Goal: Communication & Community: Answer question/provide support

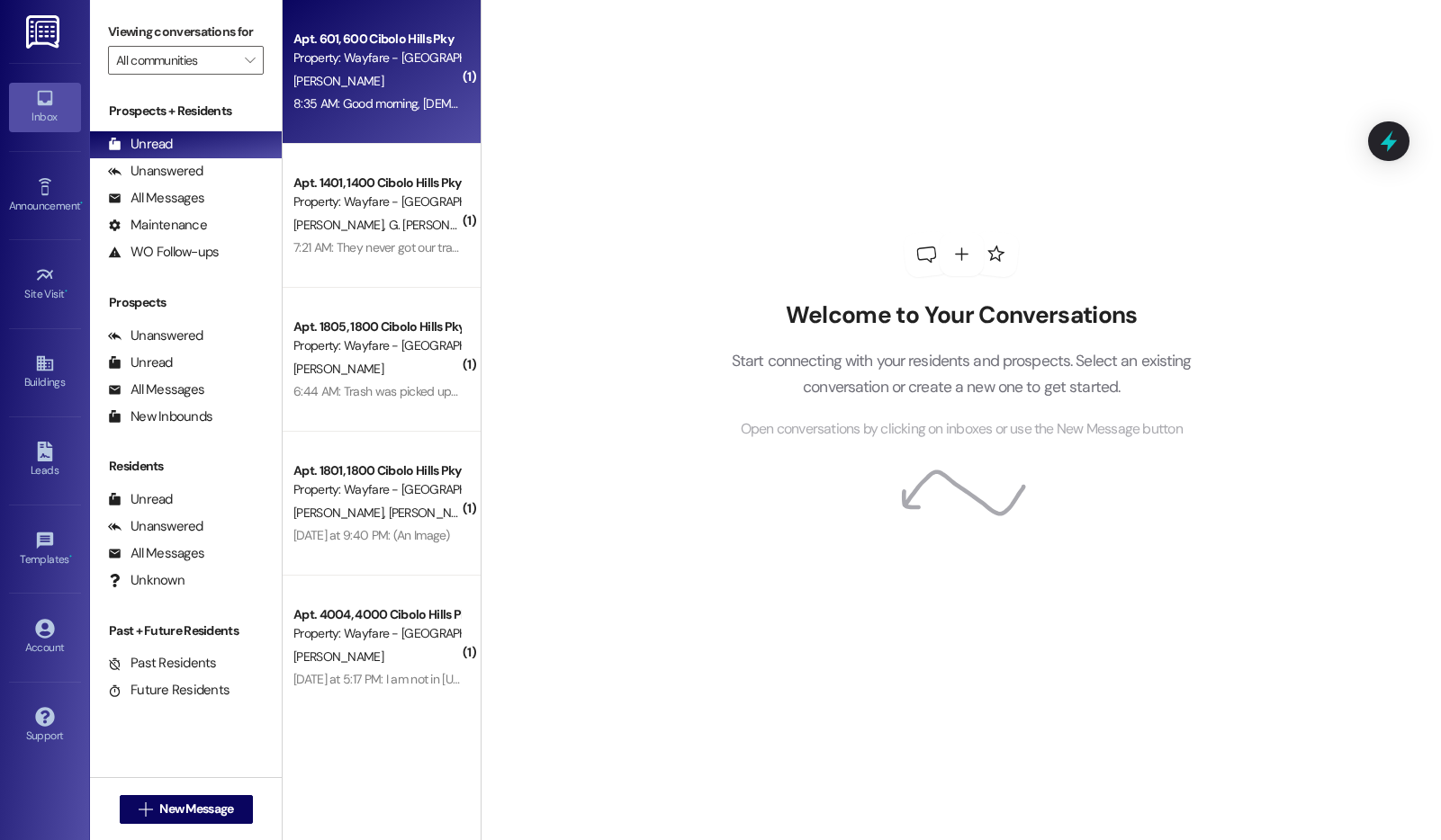
click at [419, 103] on div "8:35 AM: Good morning, [DEMOGRAPHIC_DATA]! I wanted to ask if the washer guys c…" at bounding box center [779, 102] width 972 height 16
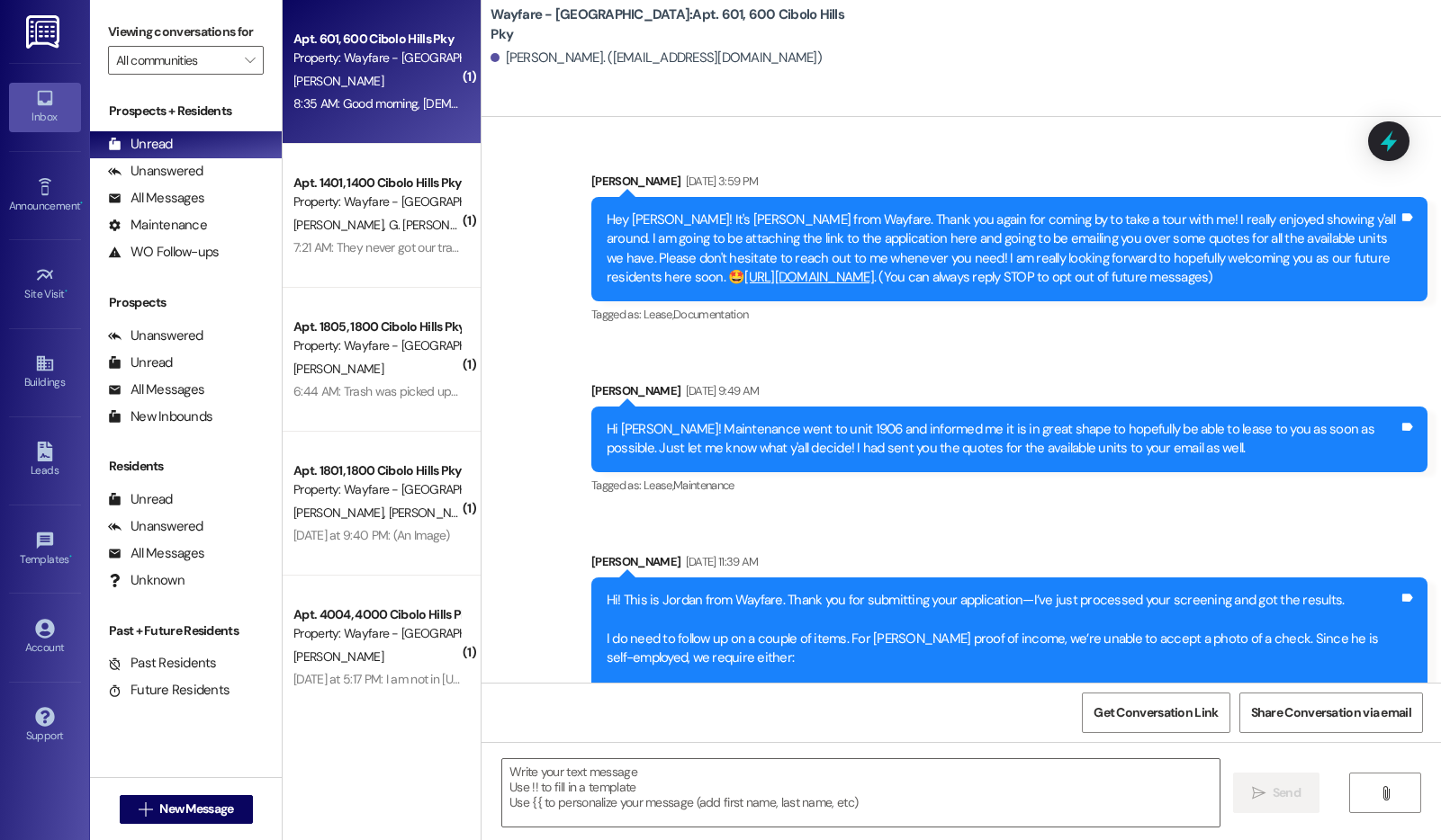
scroll to position [9547, 0]
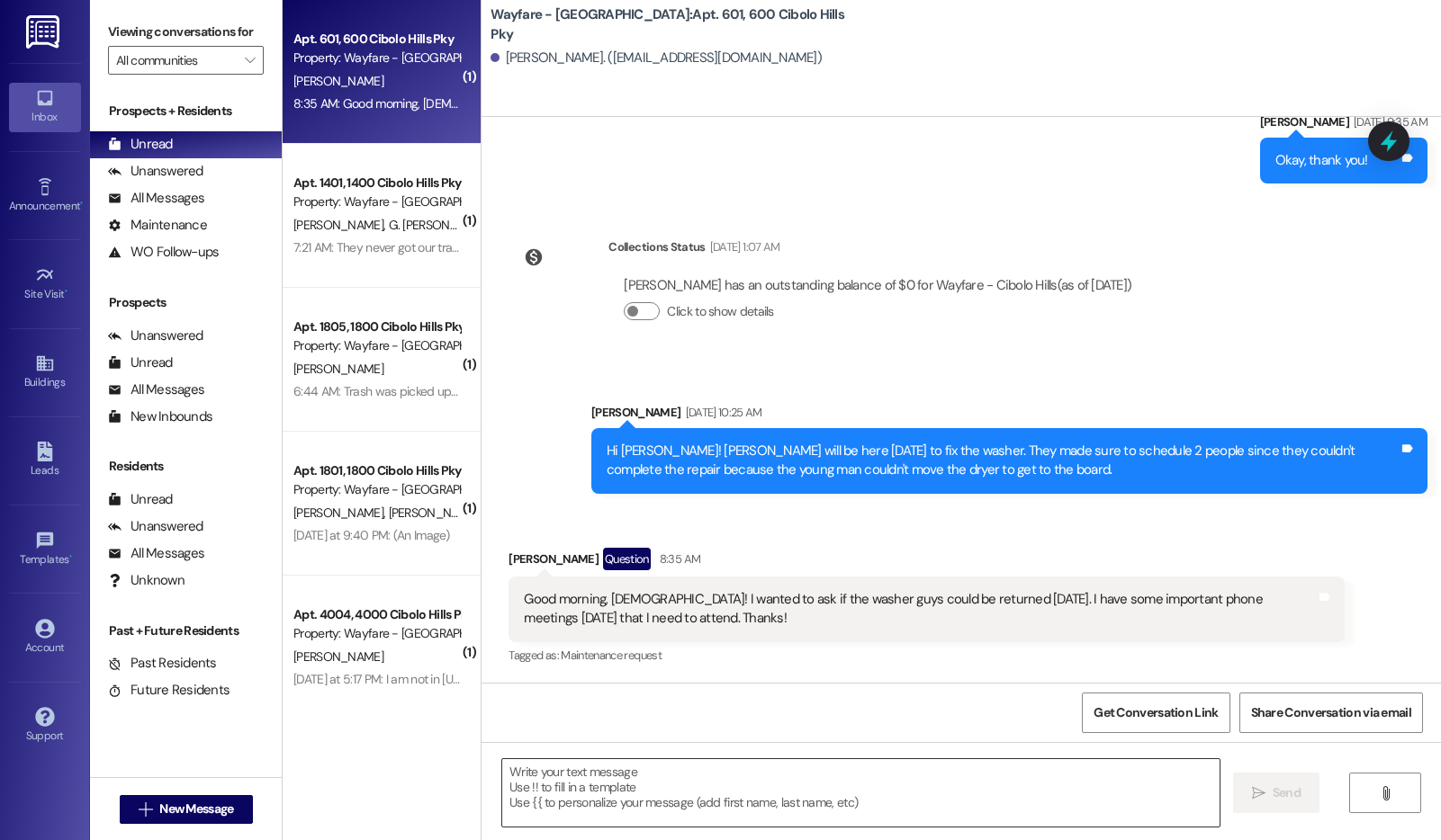
click at [701, 796] on textarea at bounding box center [860, 793] width 717 height 68
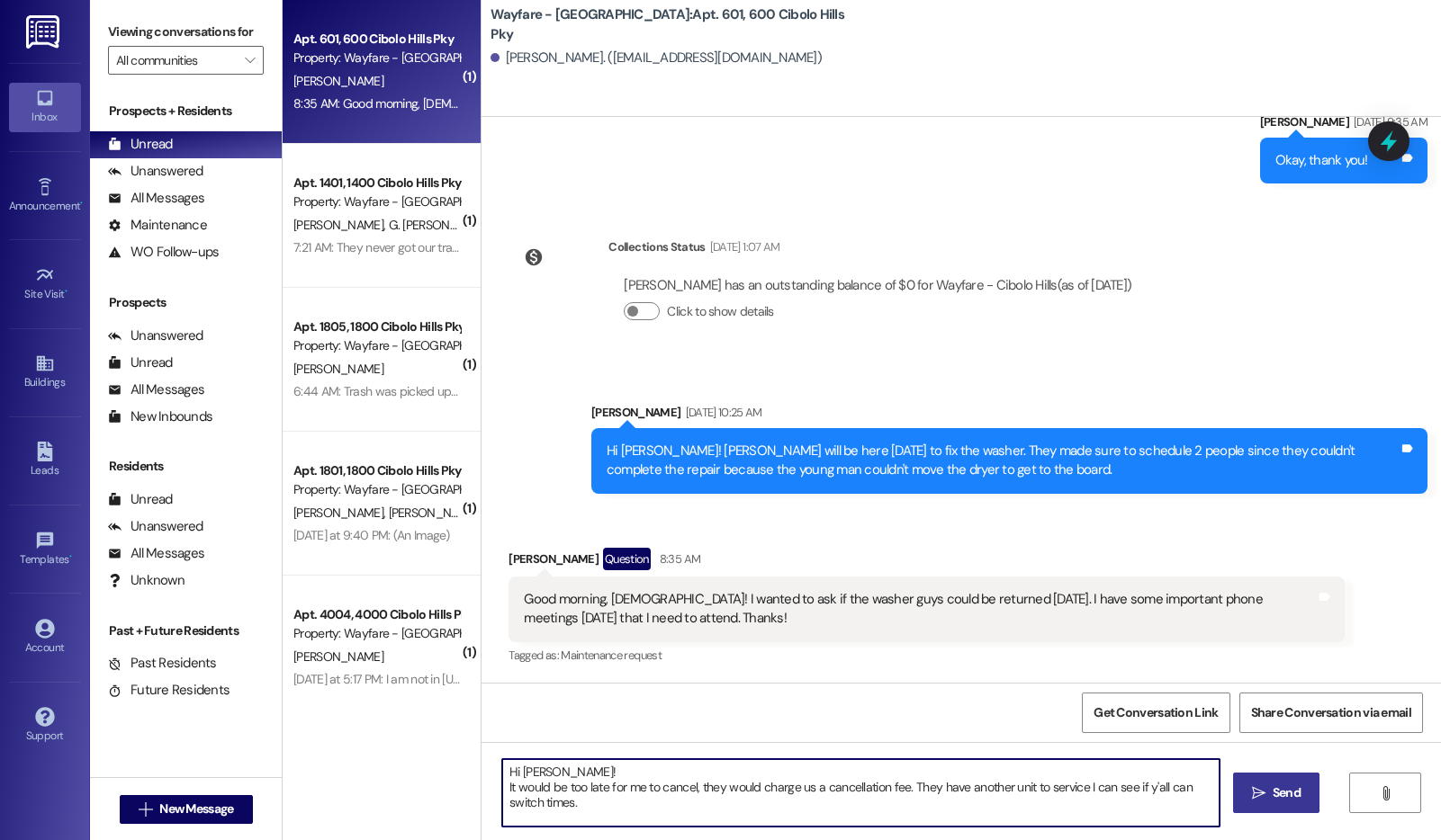
type textarea "Hi [PERSON_NAME]! It would be too late for me to cancel, they would charge us a…"
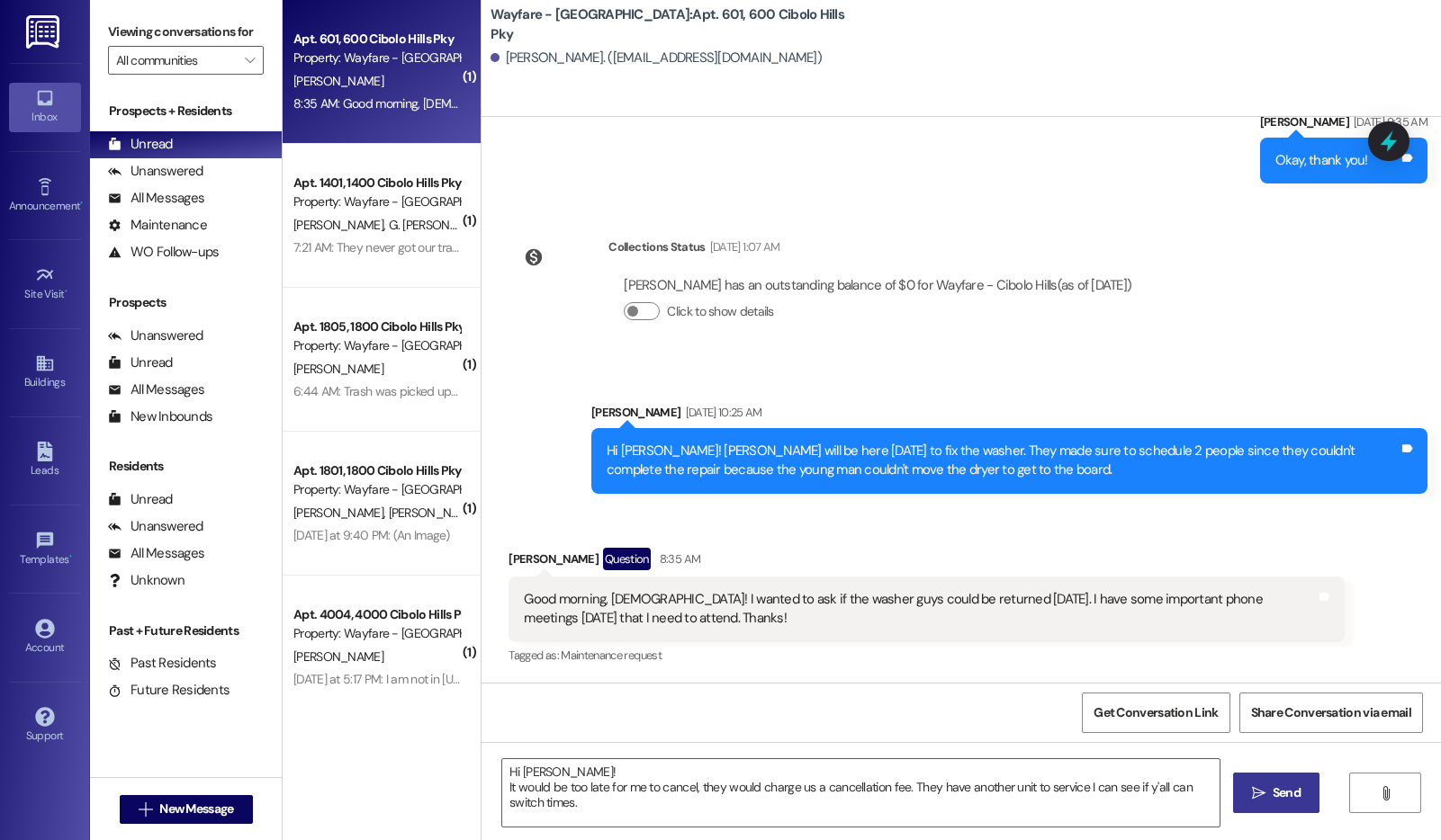
click at [1302, 801] on span "Send" at bounding box center [1286, 793] width 35 height 19
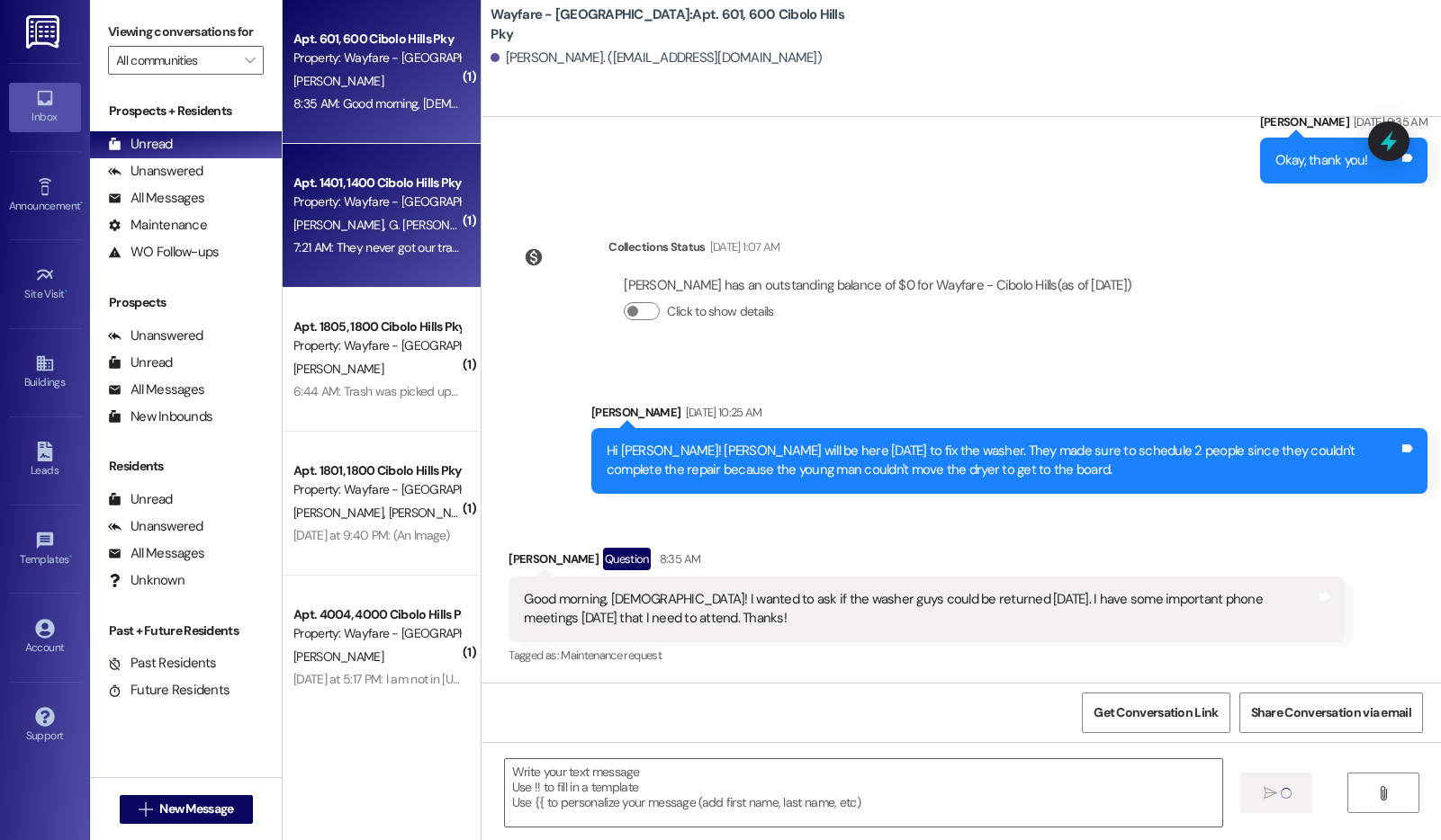
scroll to position [9546, 0]
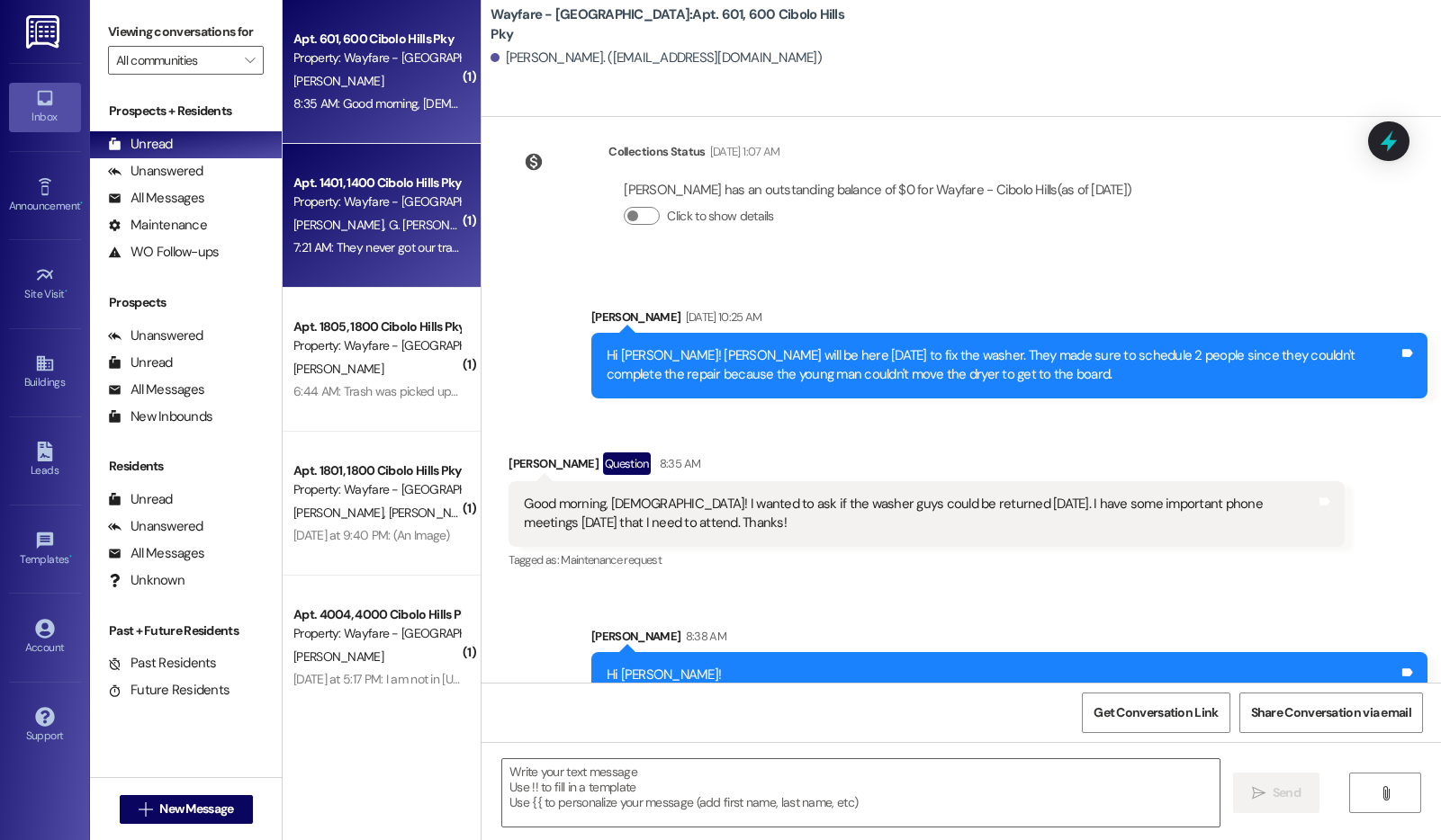
click at [338, 211] on div "Property: Wayfare - [GEOGRAPHIC_DATA]" at bounding box center [376, 202] width 166 height 19
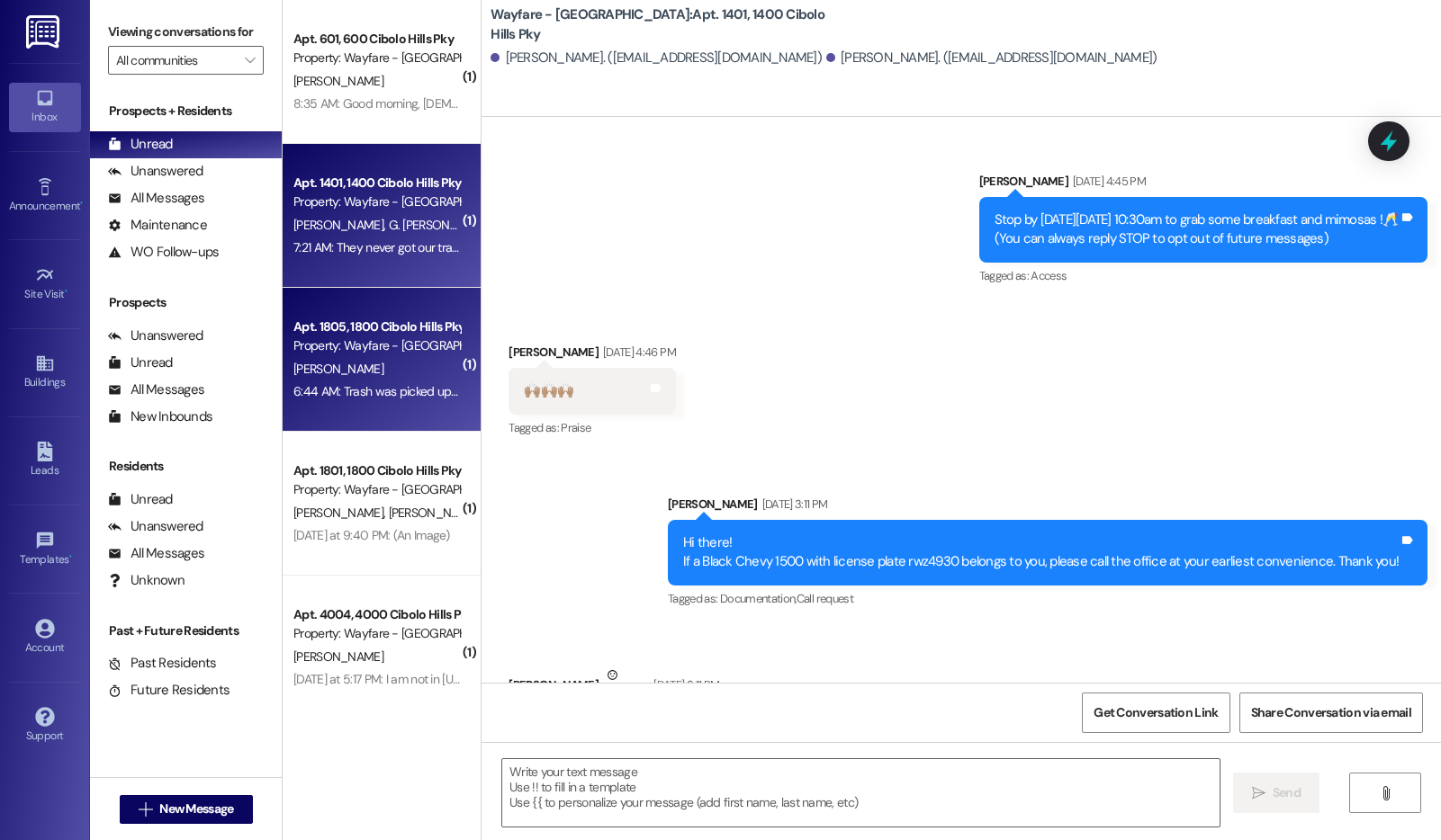
scroll to position [53568, 0]
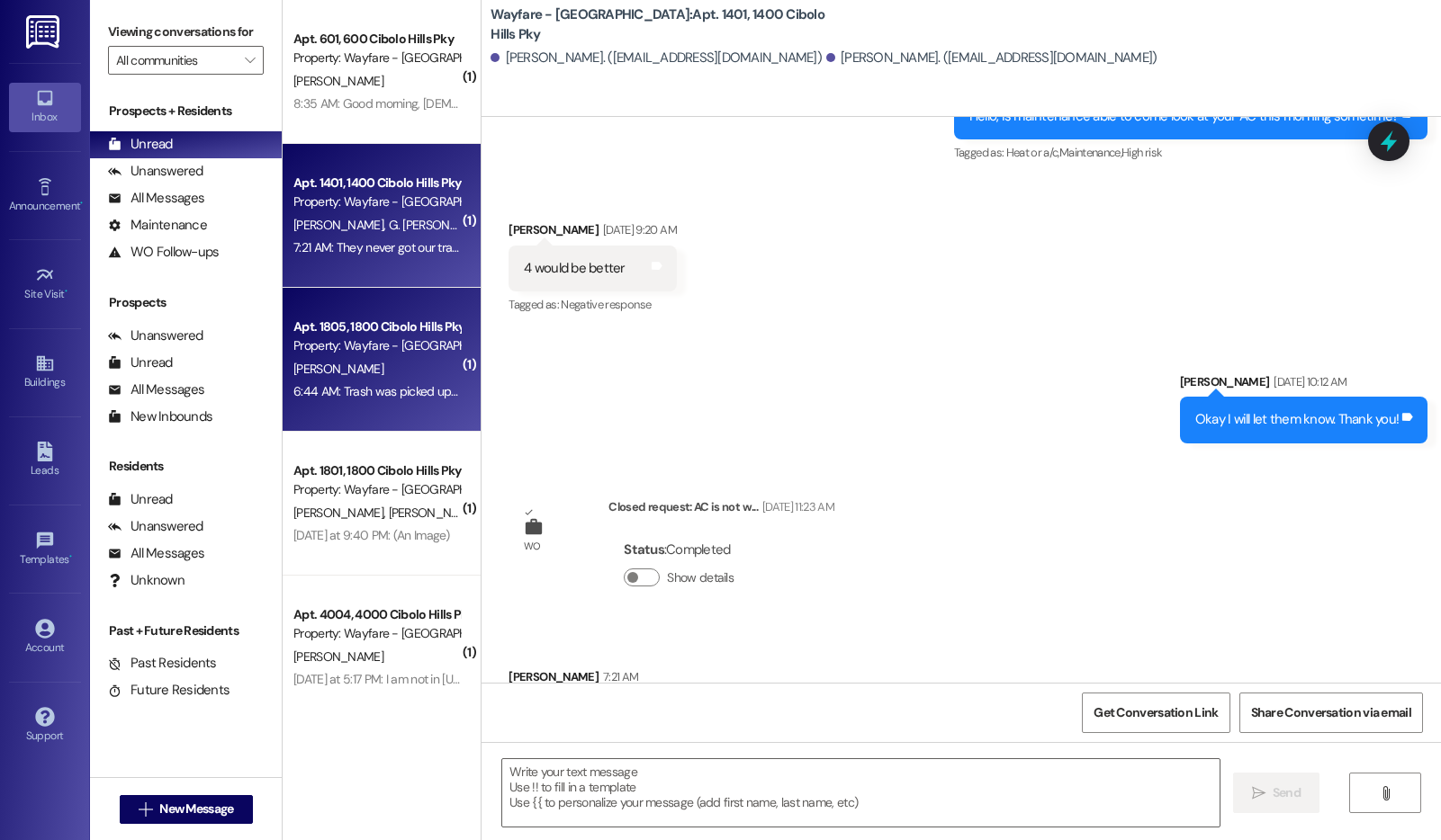
click at [345, 316] on div "Apt. 1805, 1800 Cibolo Hills Pky Property: Wayfare - Cibolo Hills" at bounding box center [376, 336] width 170 height 42
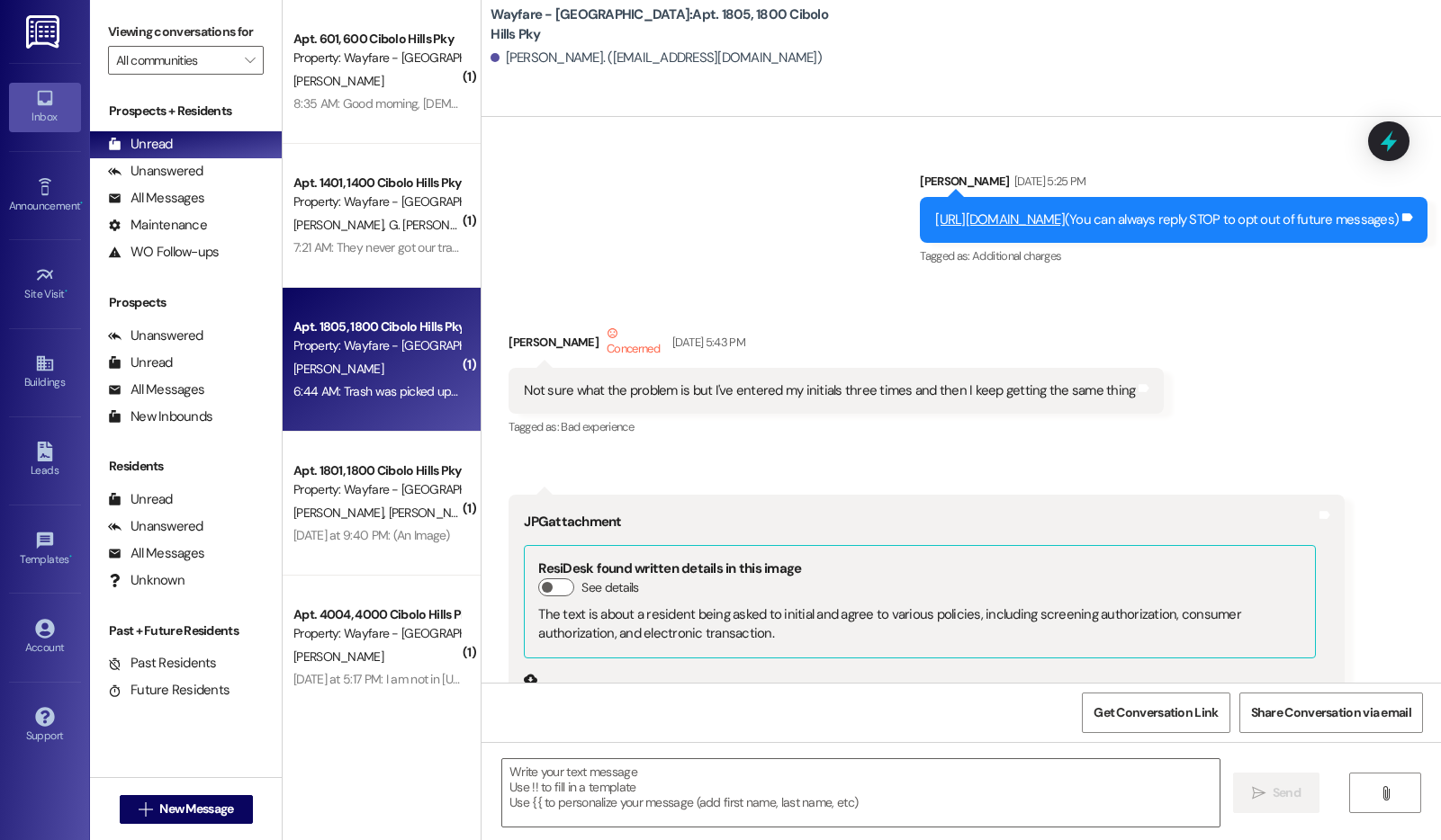
scroll to position [43320, 0]
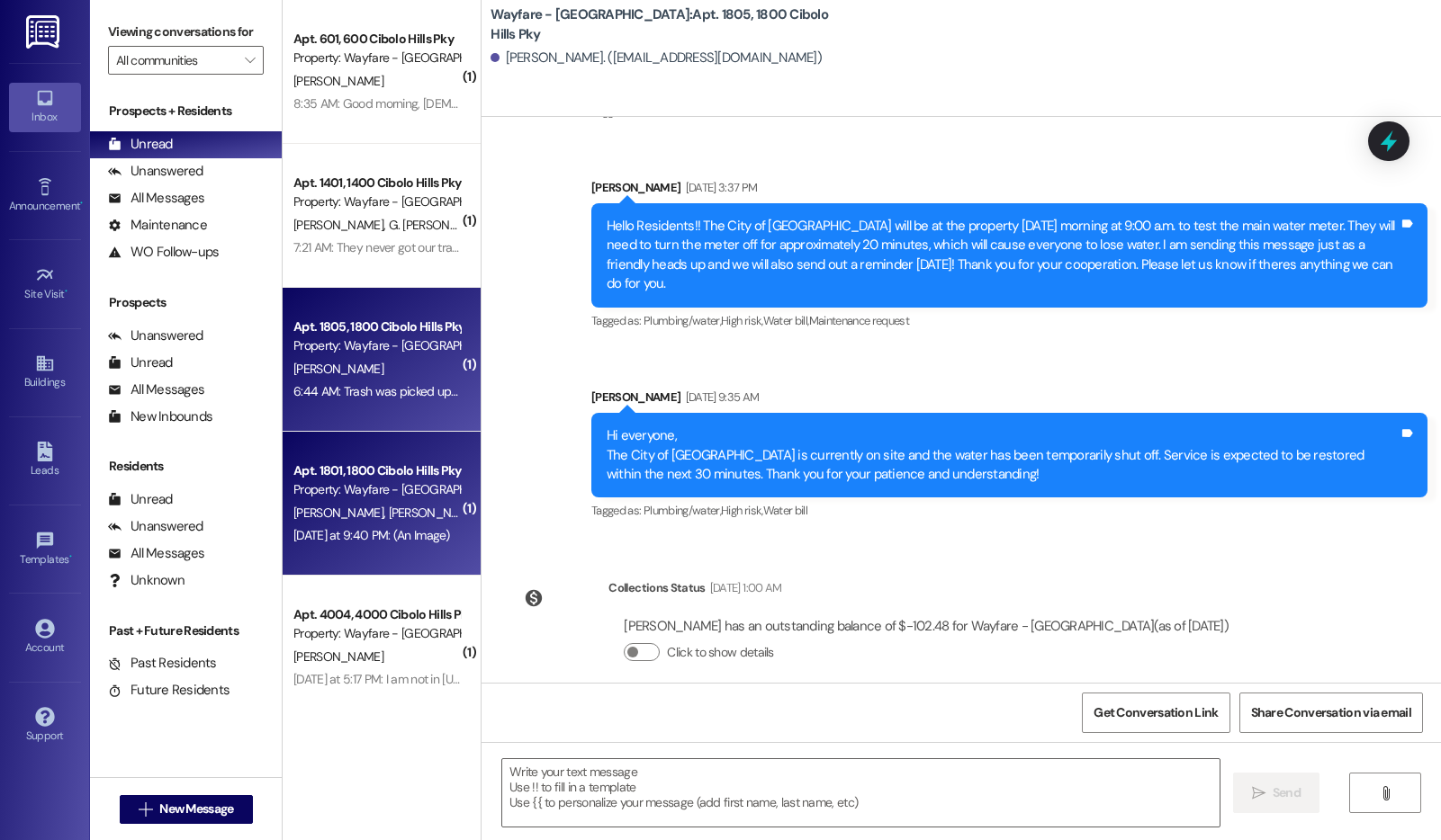
click at [446, 488] on div "Apt. 1801, 1800 Cibolo Hills Pky Property: Wayfare - Cibolo Hills D. Young N. Y…" at bounding box center [382, 504] width 198 height 144
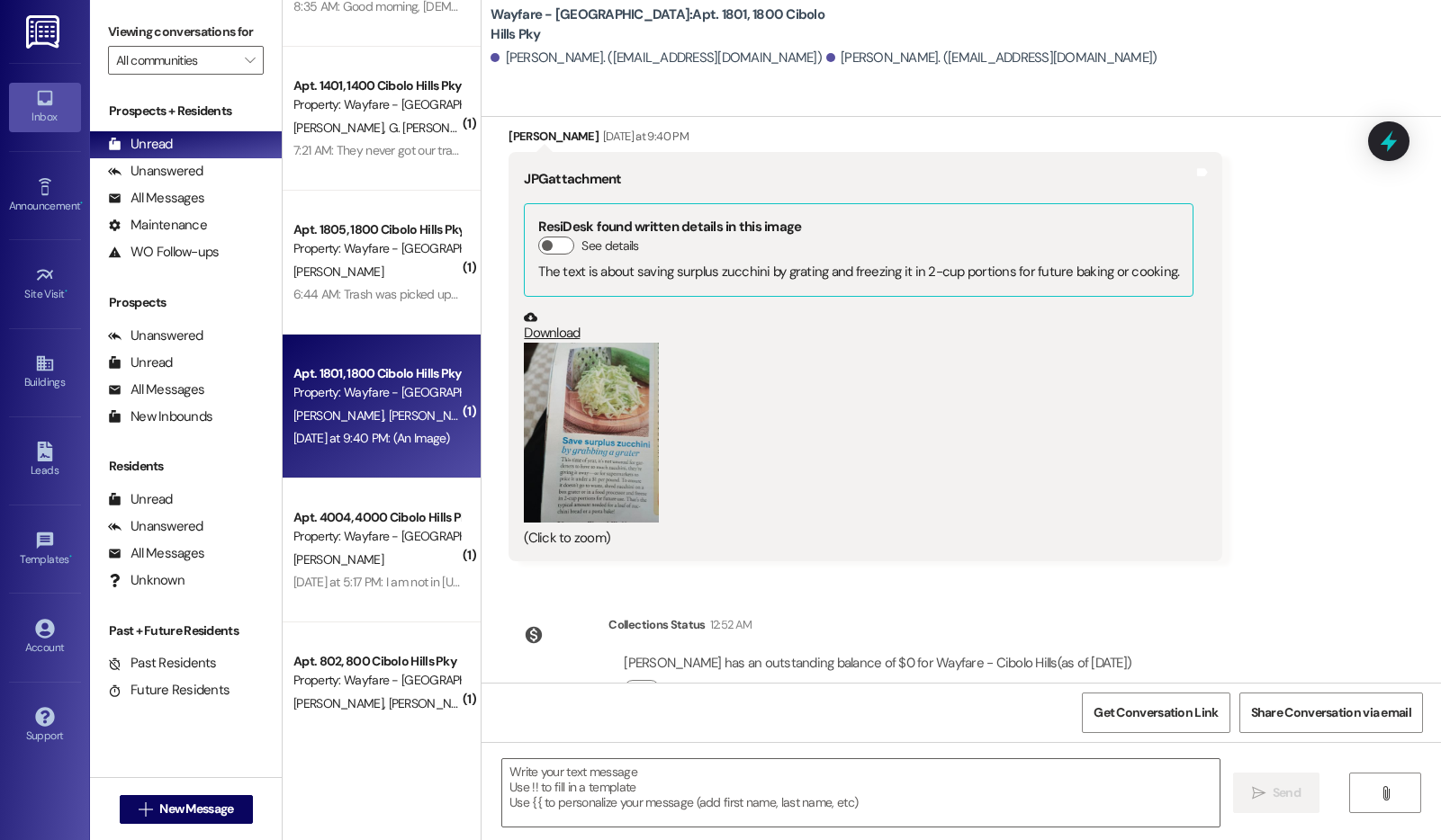
scroll to position [132, 0]
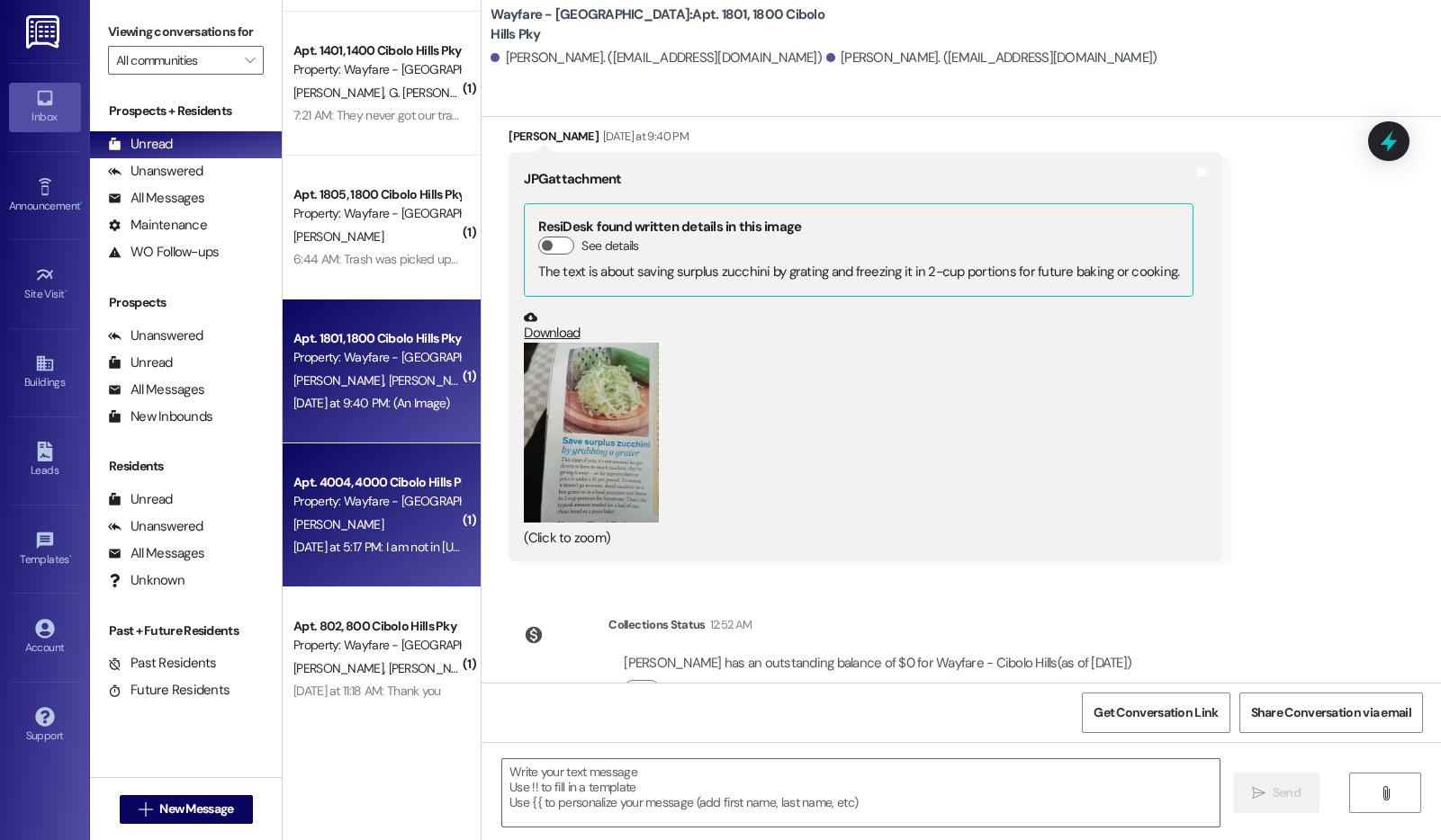
click at [378, 508] on div "Property: Wayfare - [GEOGRAPHIC_DATA]" at bounding box center [376, 502] width 166 height 19
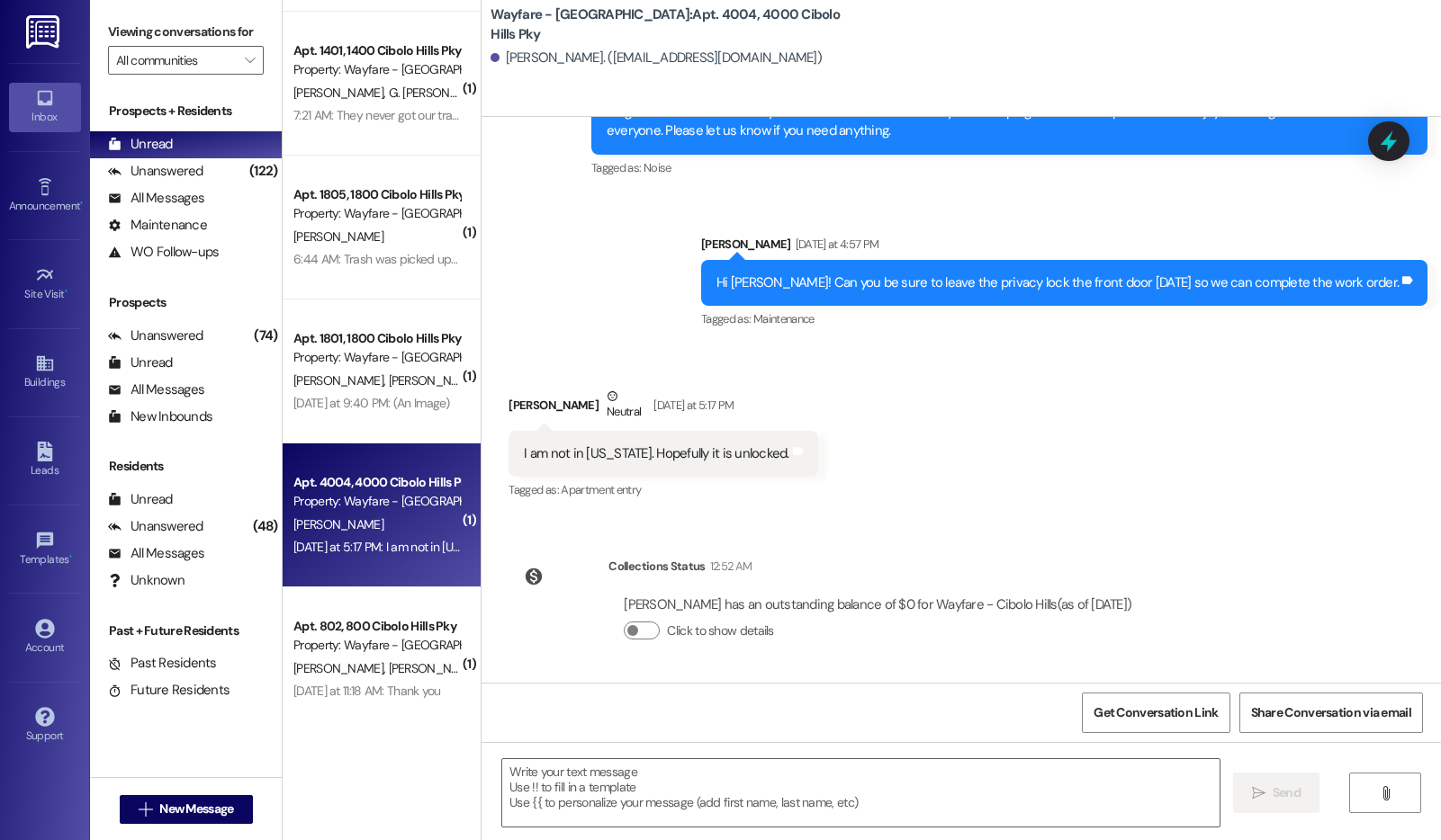
scroll to position [151, 0]
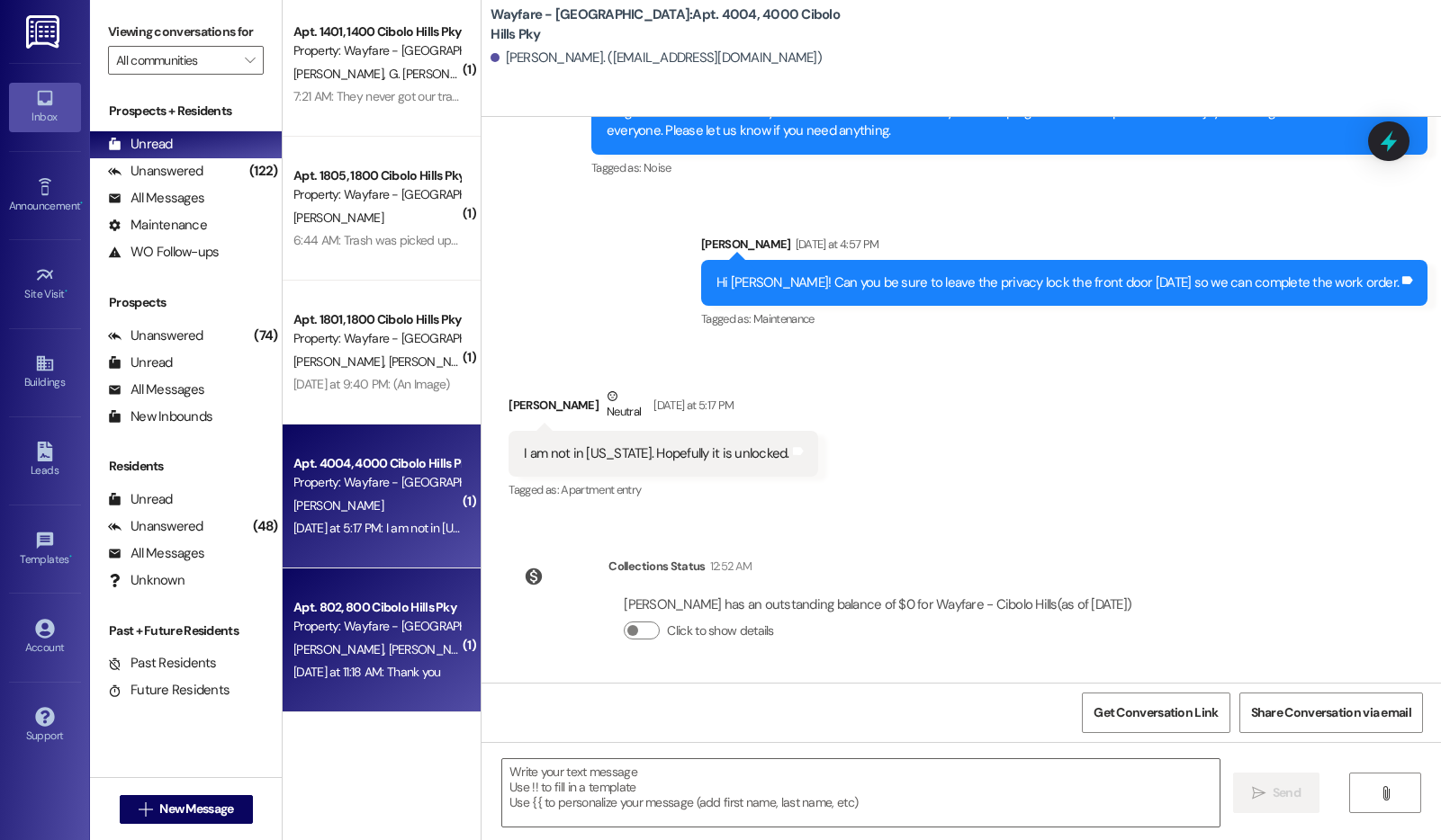
click at [349, 600] on div "Apt. 802, 800 Cibolo Hills Pky" at bounding box center [376, 608] width 166 height 19
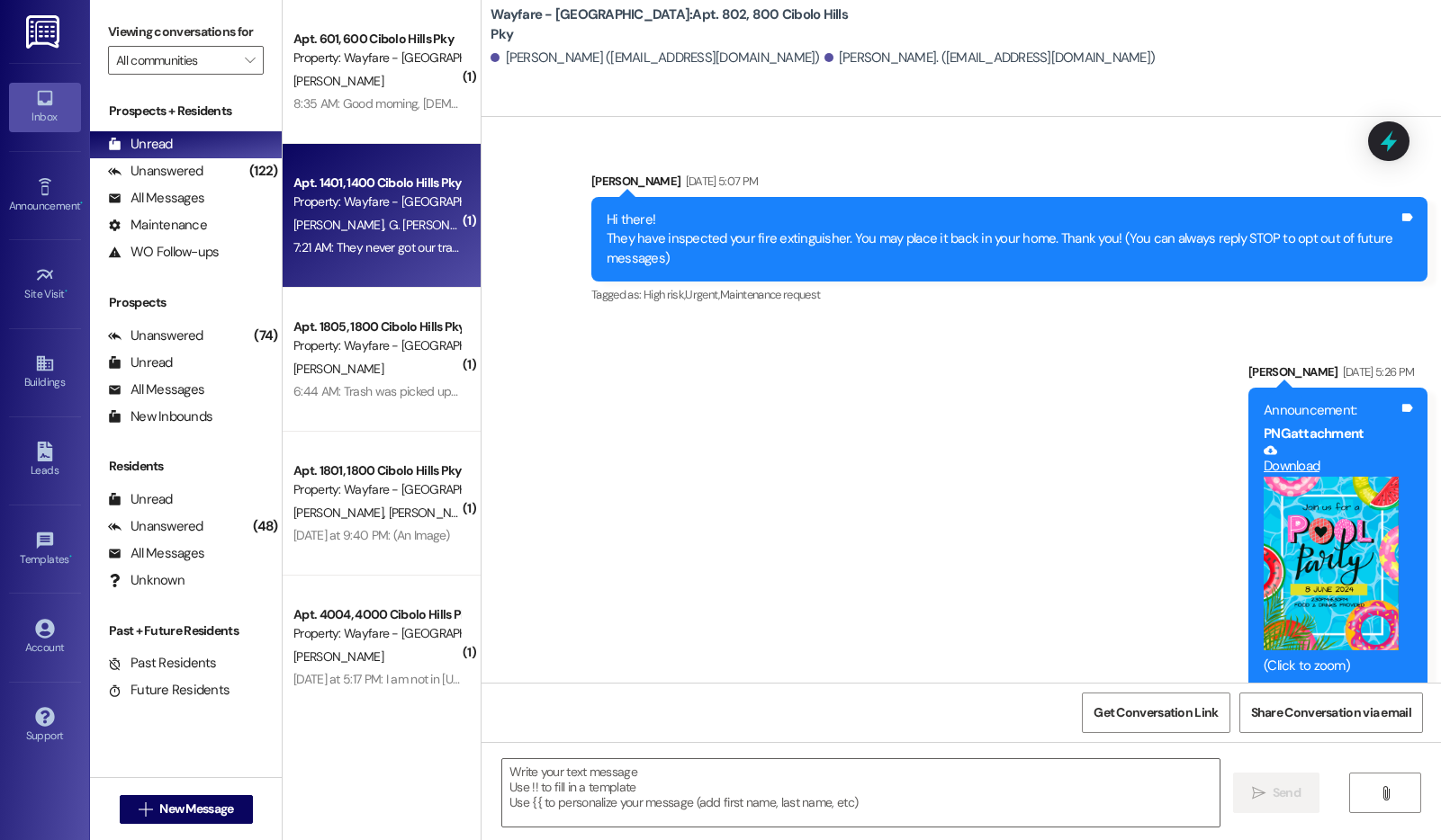
scroll to position [24261, 0]
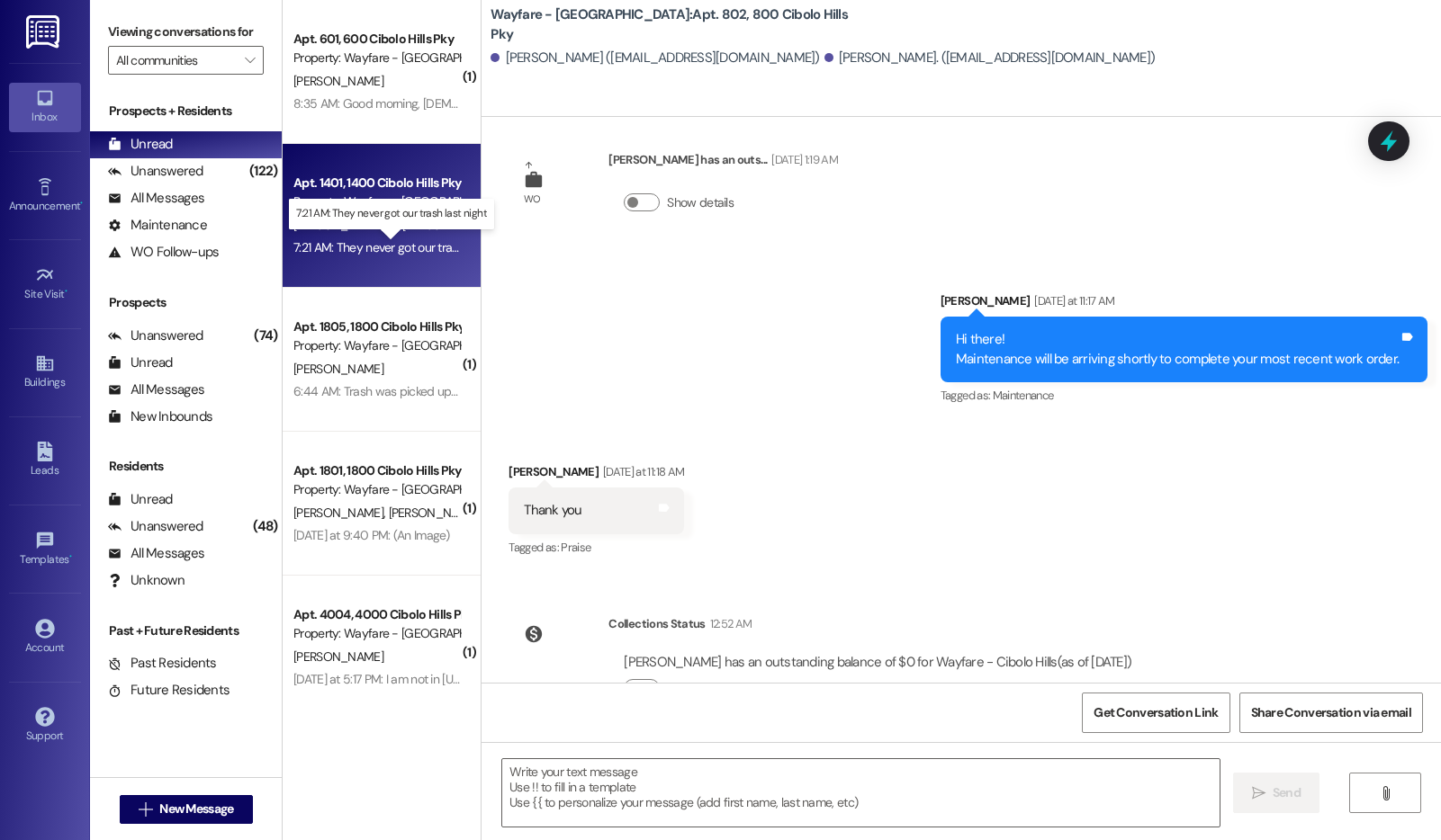
click at [345, 249] on div "7:21 AM: They never got our trash last night 7:21 AM: They never got our trash …" at bounding box center [403, 247] width 221 height 16
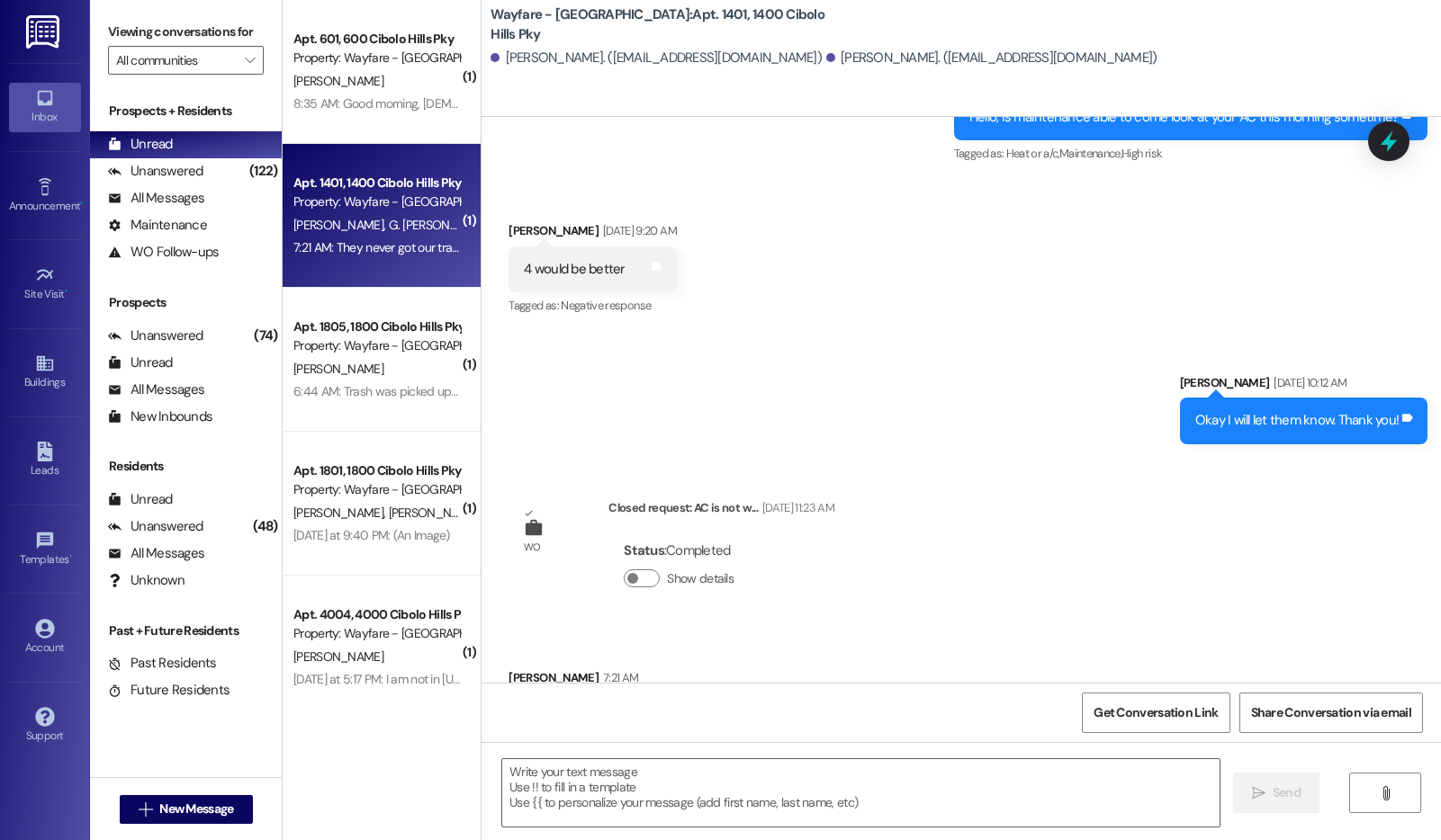
scroll to position [53568, 0]
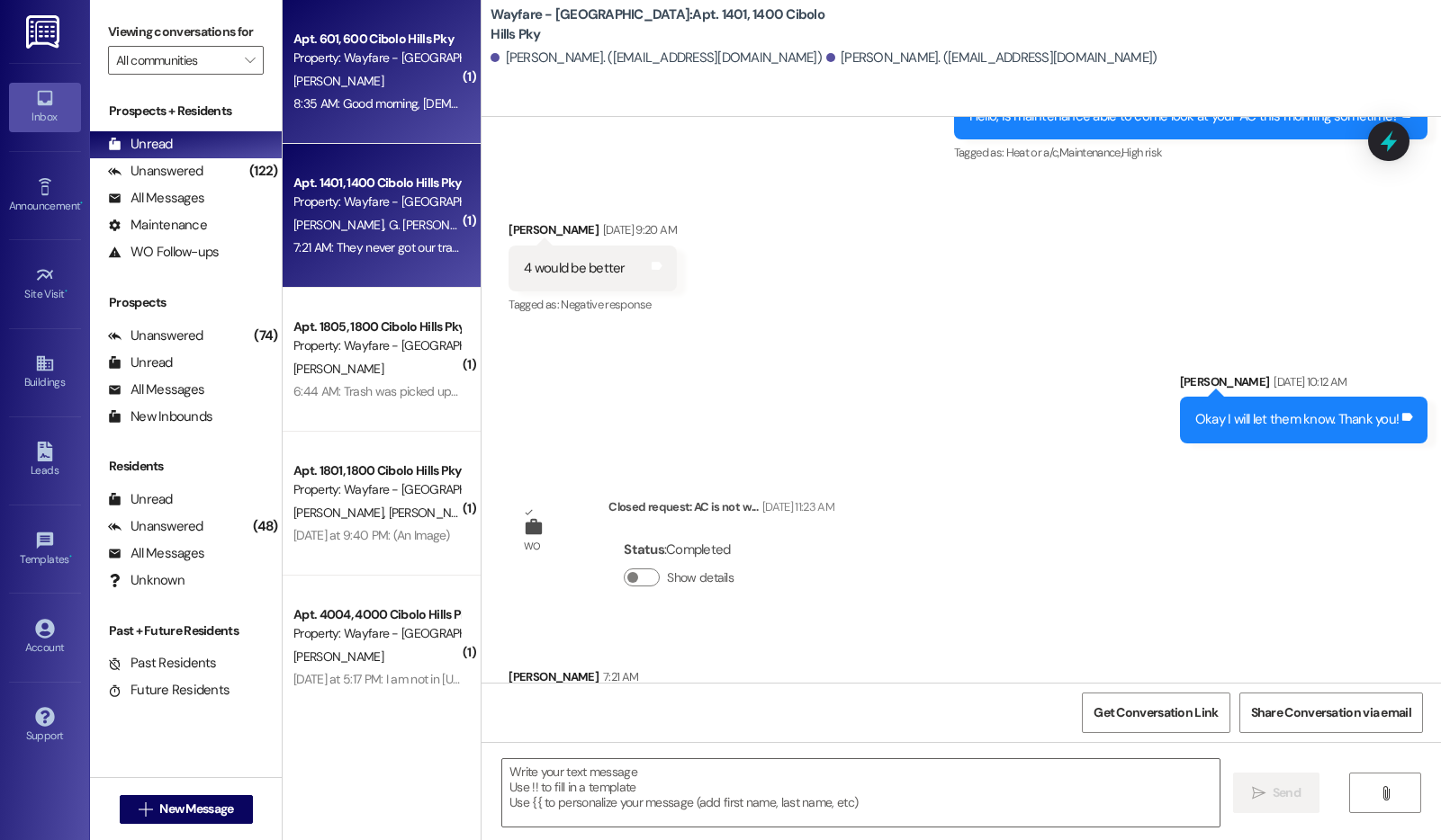
click at [341, 132] on div "Apt. 601, 600 Cibolo Hills Pky Property: Wayfare - Cibolo Hills M. Braish 8:35 …" at bounding box center [382, 71] width 198 height 144
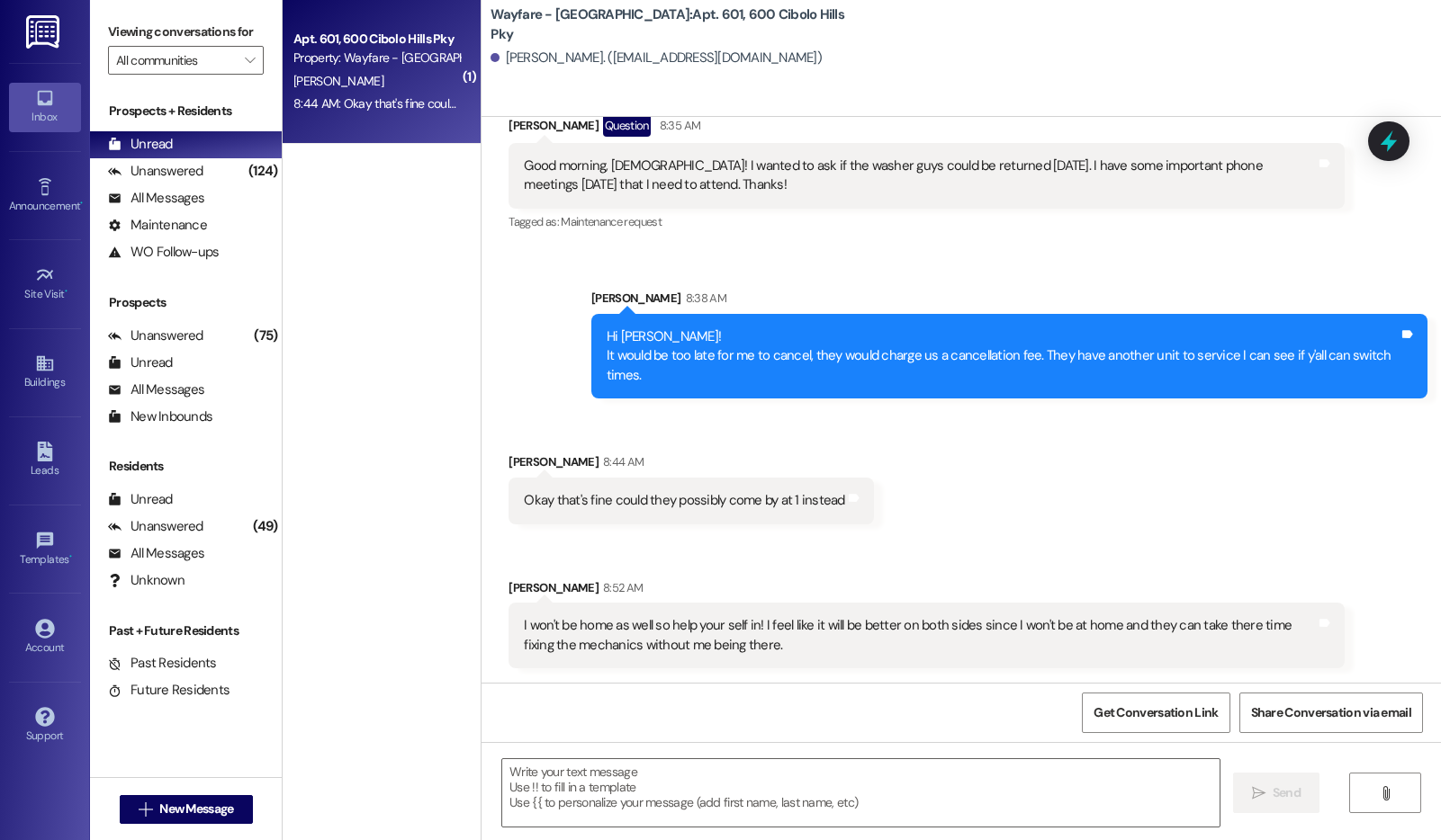
scroll to position [9980, 0]
click at [780, 804] on textarea at bounding box center [860, 793] width 717 height 68
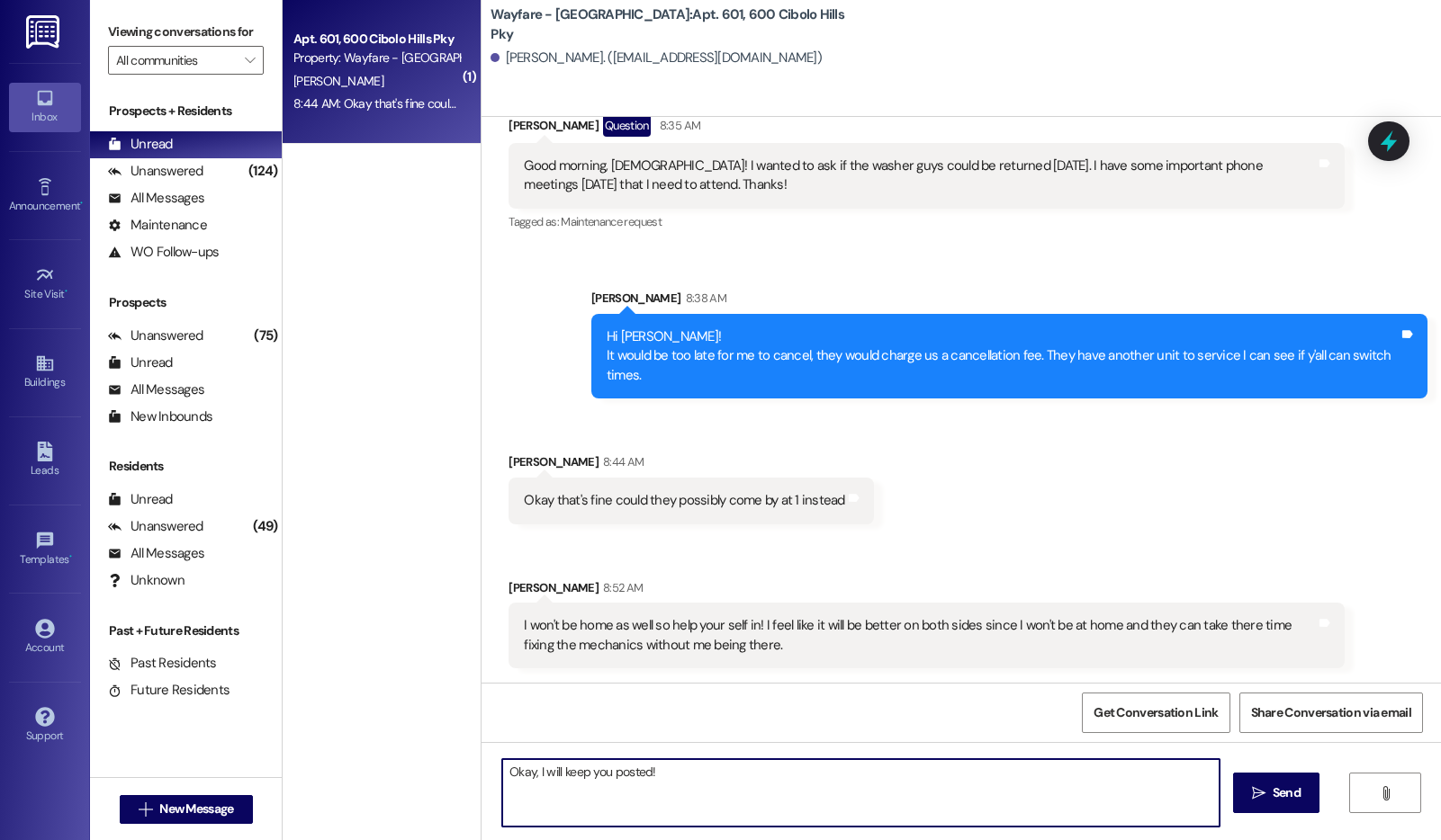
type textarea "Okay, I will keep you posted!"
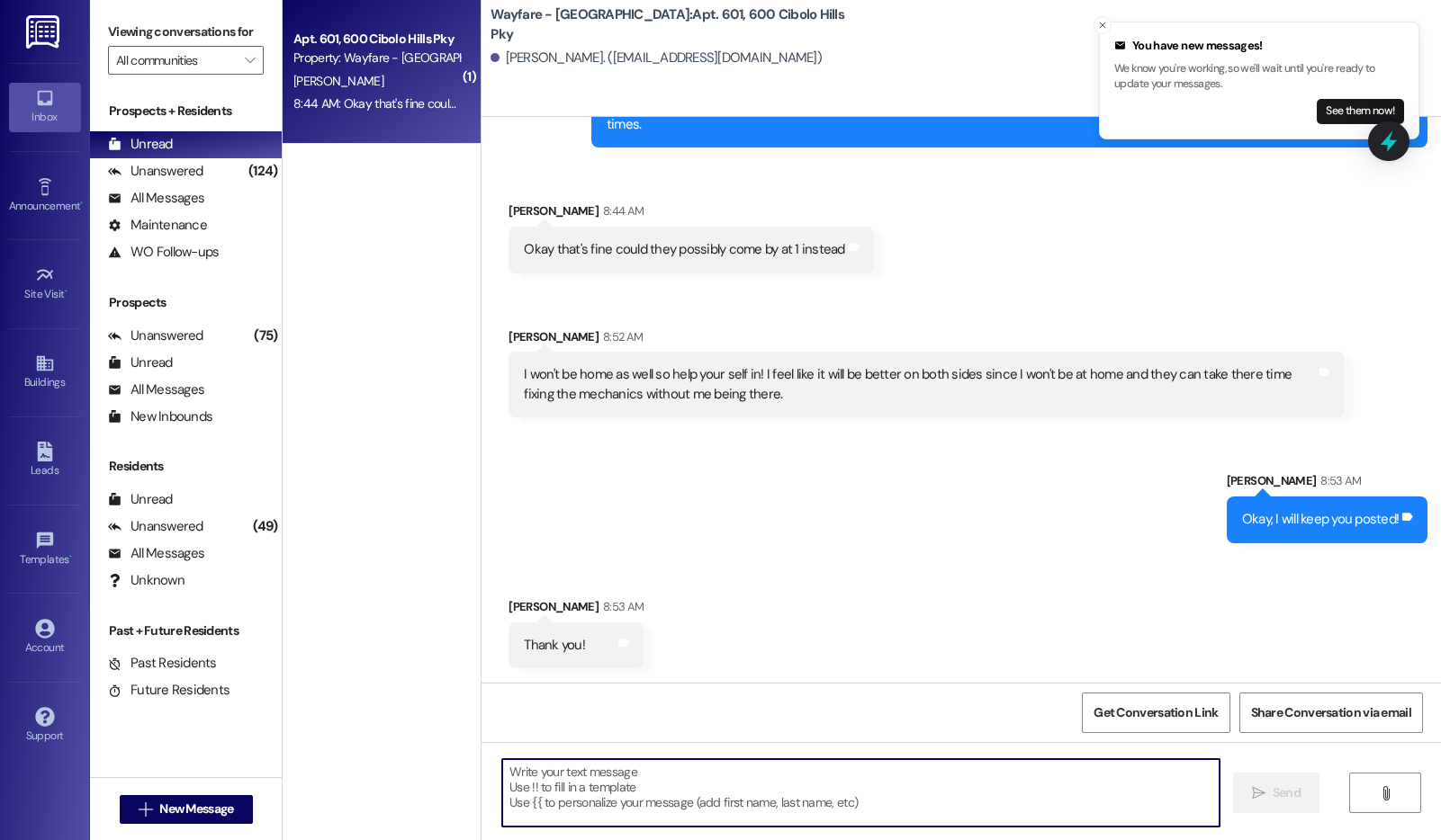
scroll to position [10231, 0]
